Goal: Check status

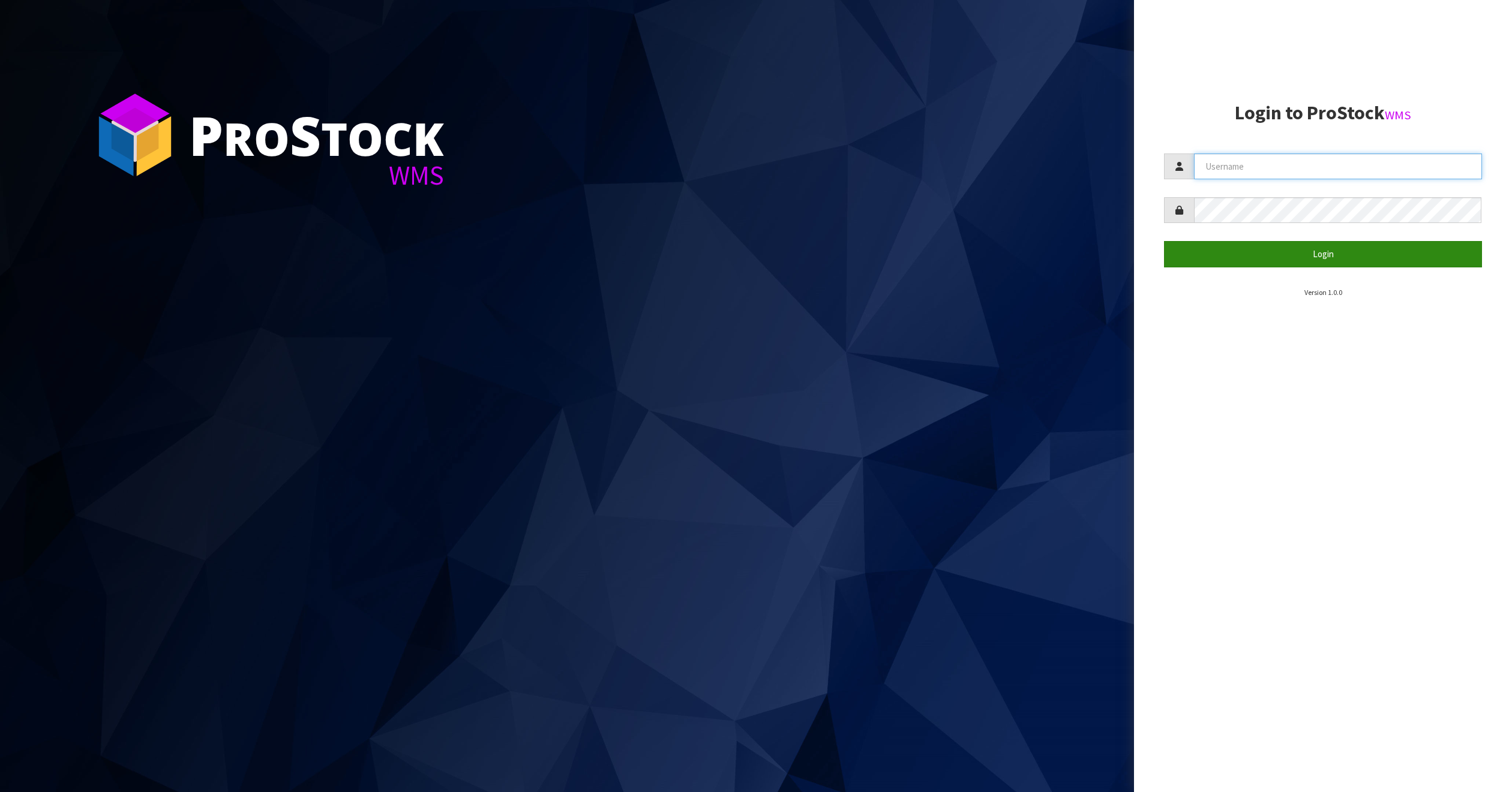
type input "THECLUTCHHUB"
click at [1335, 255] on button "Login" at bounding box center [1323, 254] width 318 height 26
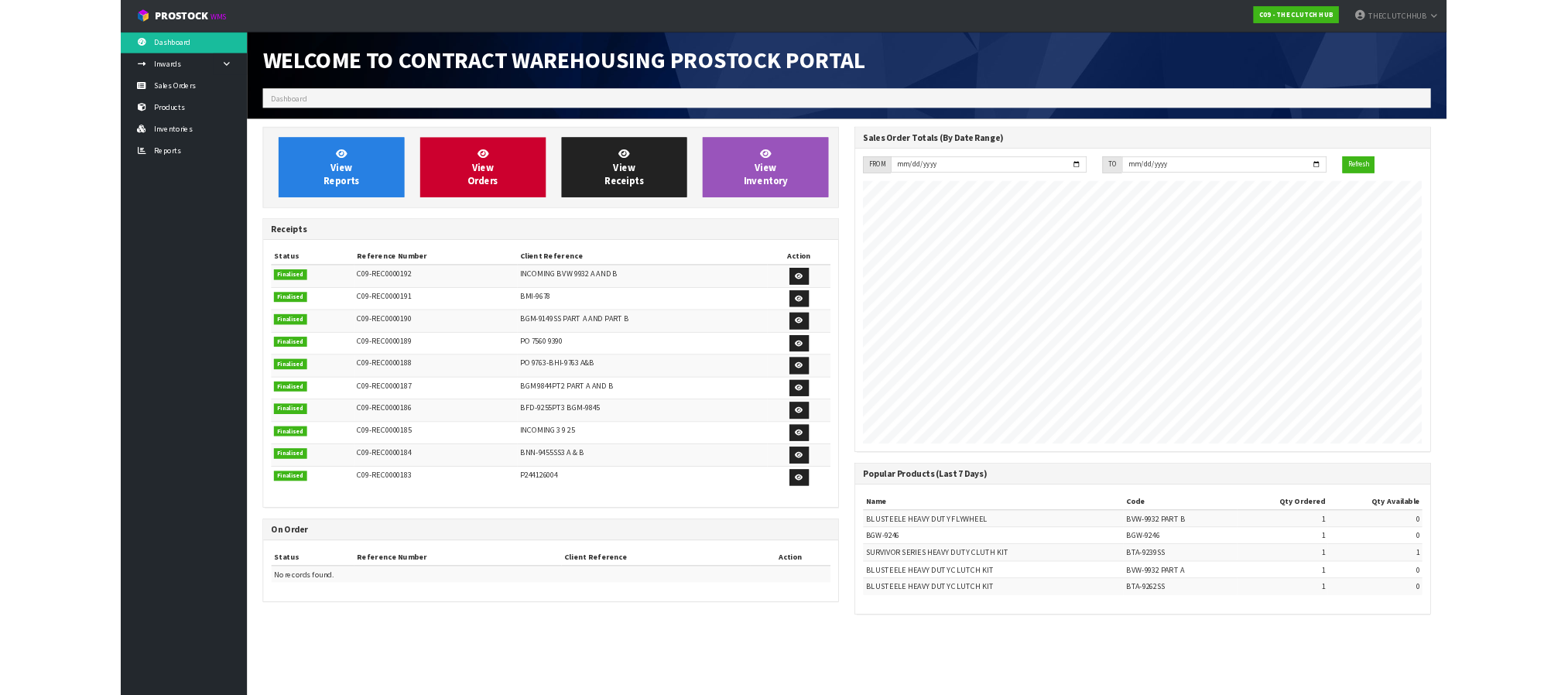
scroll to position [736, 870]
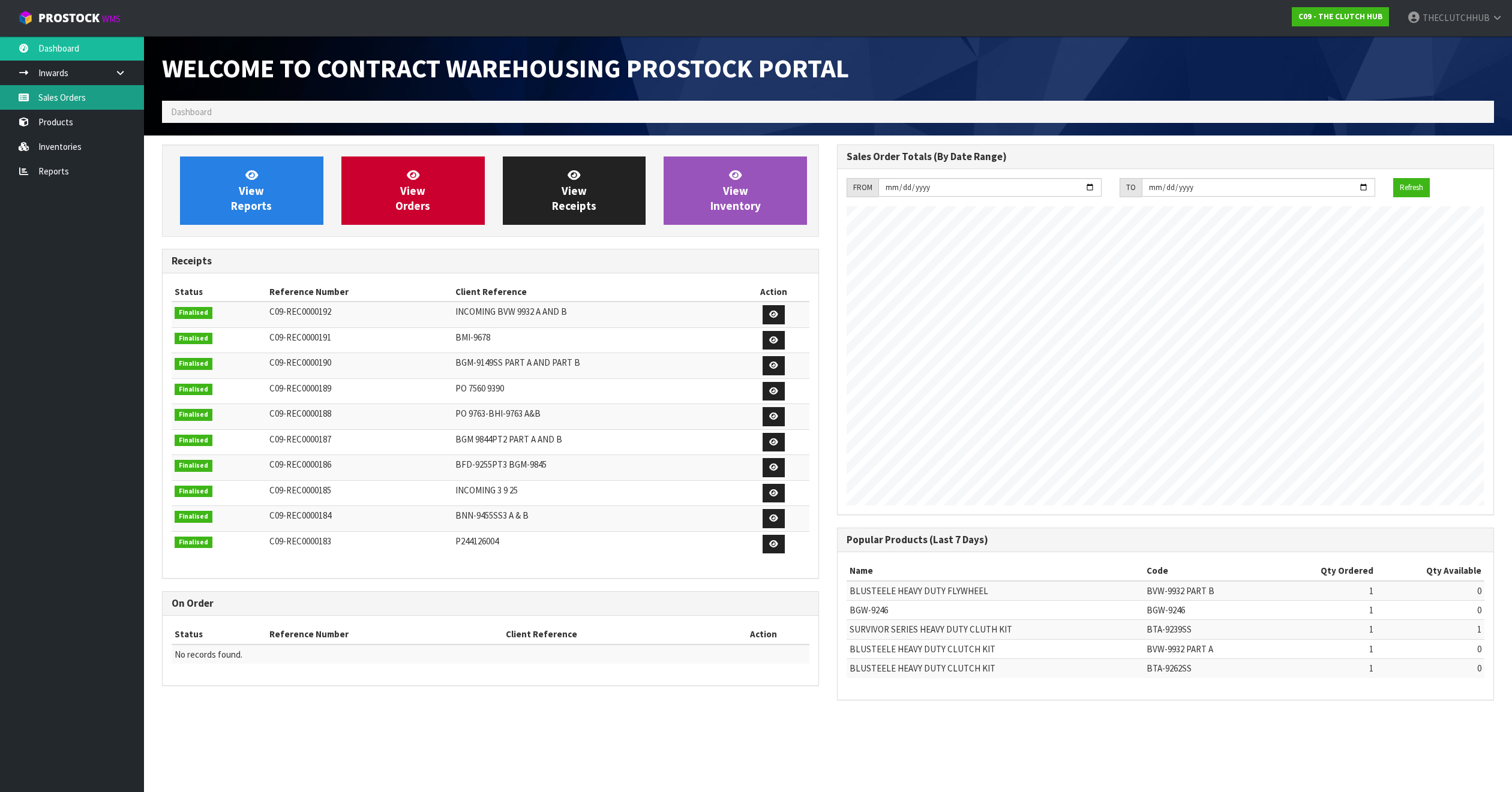
click at [74, 98] on link "Sales Orders" at bounding box center [72, 97] width 144 height 25
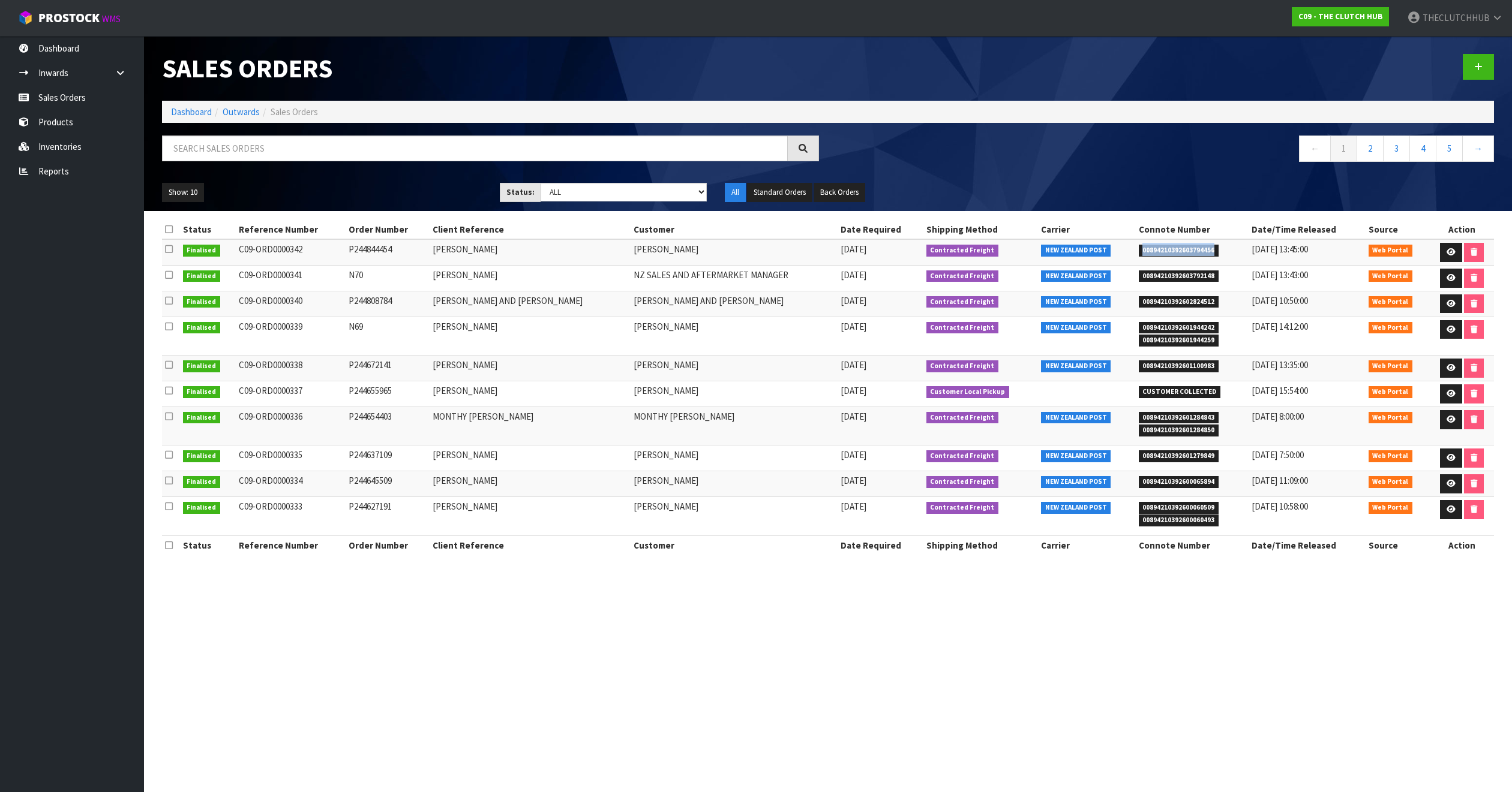
drag, startPoint x: 1203, startPoint y: 252, endPoint x: 1127, endPoint y: 254, distance: 76.0
click at [1139, 254] on li "00894210392603794456" at bounding box center [1192, 249] width 108 height 13
copy span "00894210392603794456"
